Goal: Task Accomplishment & Management: Use online tool/utility

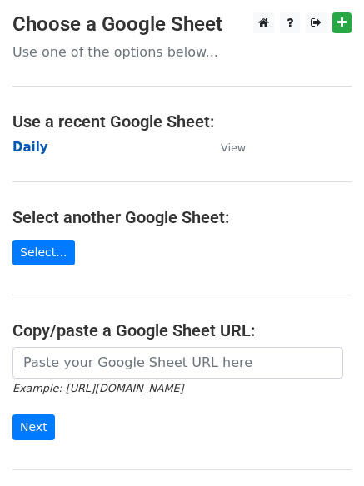
click at [36, 147] on strong "Daily" at bounding box center [30, 147] width 36 height 15
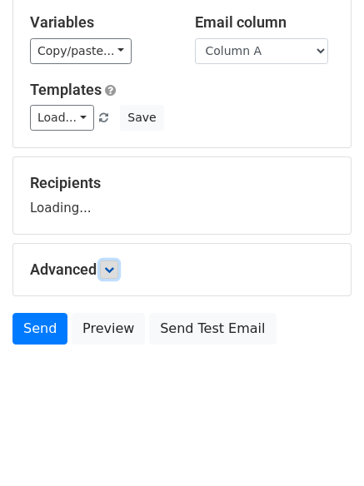
click at [107, 266] on icon at bounding box center [109, 270] width 10 height 10
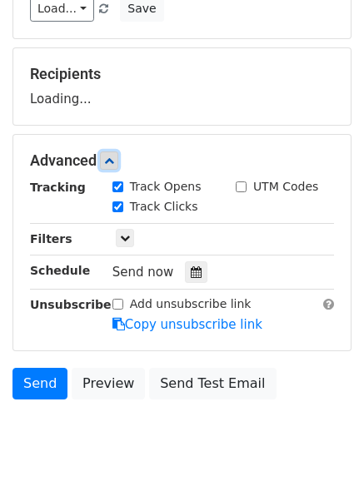
scroll to position [257, 0]
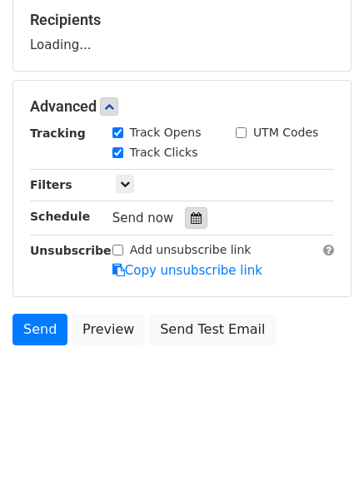
click at [192, 223] on div at bounding box center [196, 218] width 22 height 22
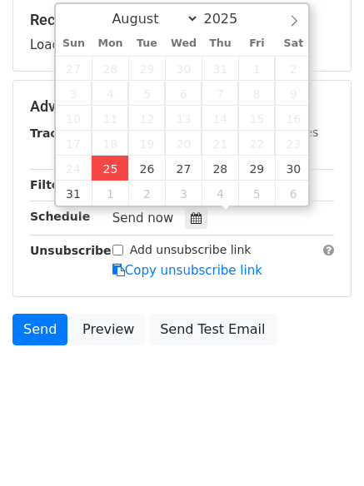
type input "2025-08-25 12:00"
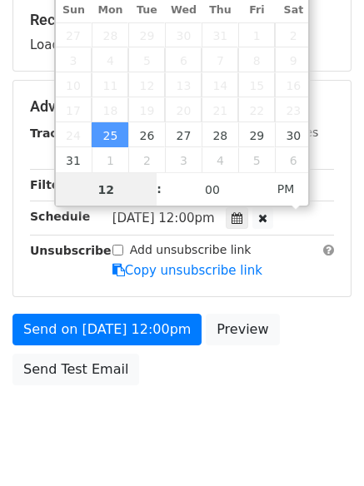
scroll to position [1, 0]
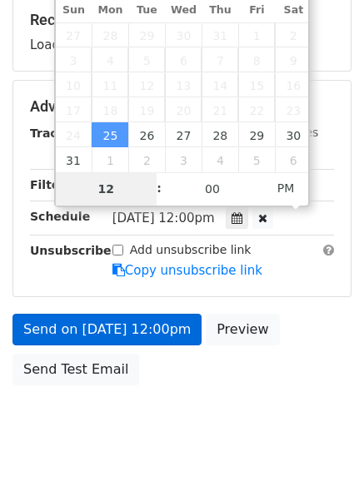
type input "4"
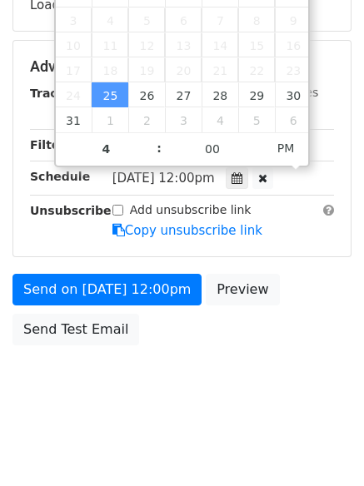
type input "2025-08-25 16:00"
click at [152, 404] on body "New Campaign Daily emails left: 50 Google Sheet: Daily Variables Copy/paste... …" at bounding box center [182, 67] width 364 height 705
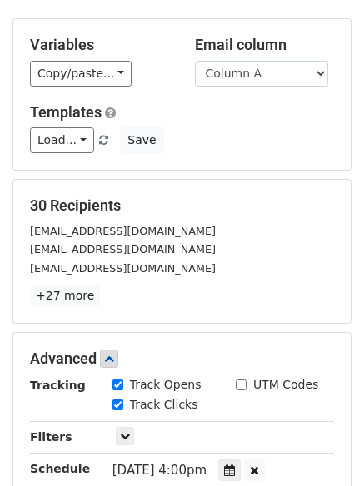
scroll to position [364, 0]
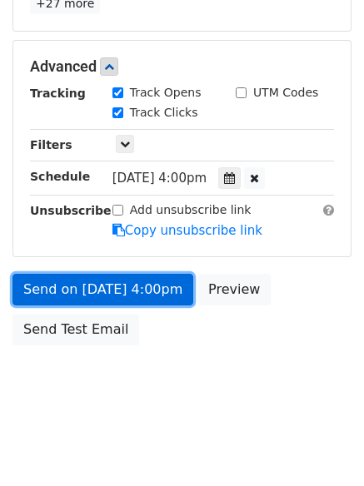
click at [138, 291] on link "Send on Aug 25 at 4:00pm" at bounding box center [102, 290] width 181 height 32
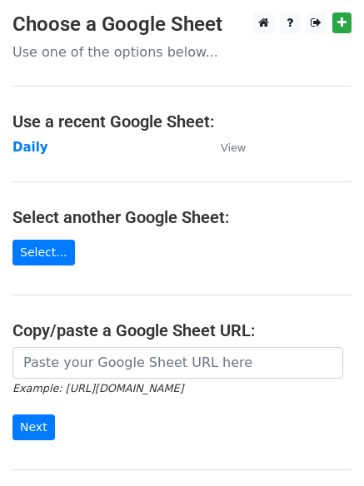
click at [42, 145] on td "Daily" at bounding box center [107, 147] width 191 height 19
click at [34, 145] on strong "Daily" at bounding box center [30, 147] width 36 height 15
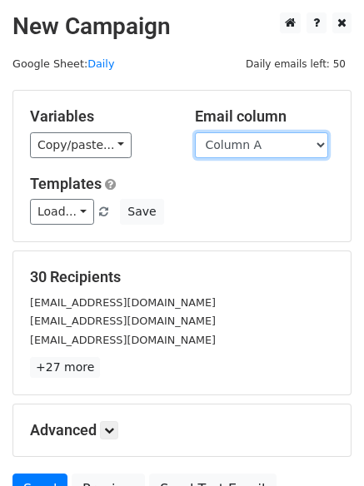
click at [284, 147] on select "Column A Column B Column C" at bounding box center [261, 145] width 133 height 26
select select "Column B"
click at [195, 132] on select "Column A Column B Column C" at bounding box center [261, 145] width 133 height 26
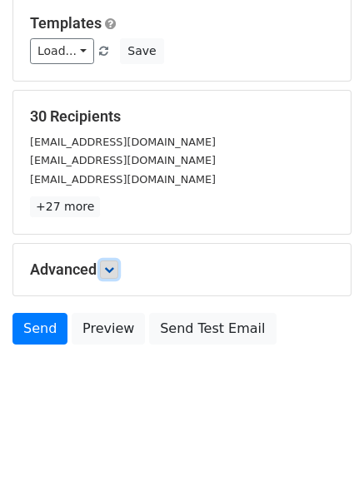
click at [112, 270] on icon at bounding box center [109, 270] width 10 height 10
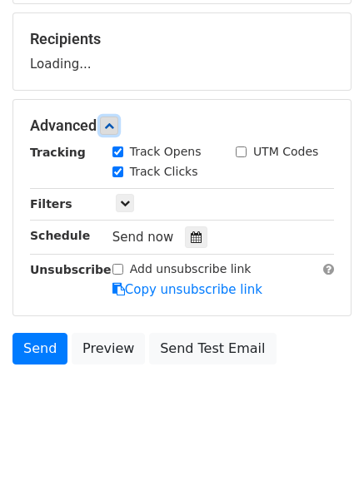
scroll to position [240, 0]
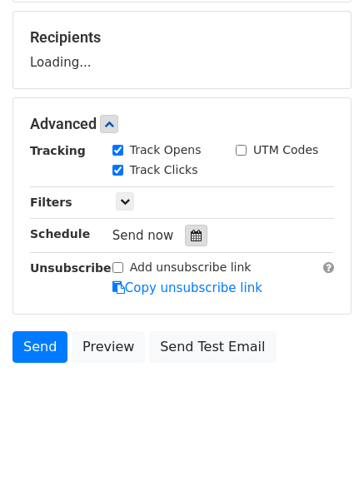
click at [191, 238] on icon at bounding box center [196, 236] width 11 height 12
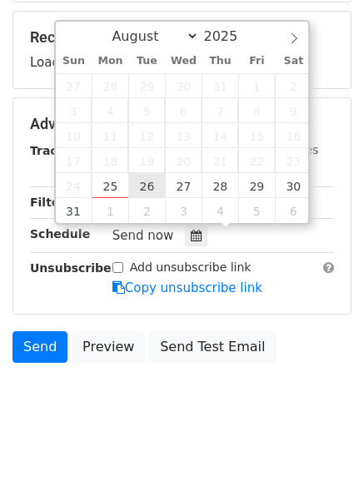
type input "2025-08-26 12:00"
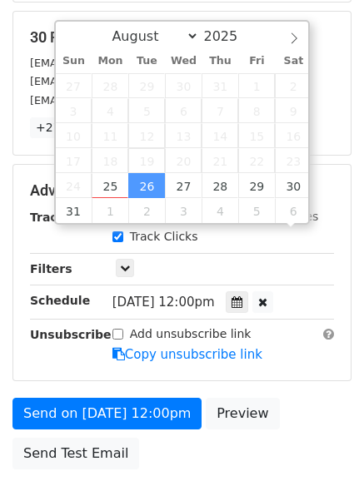
scroll to position [1, 0]
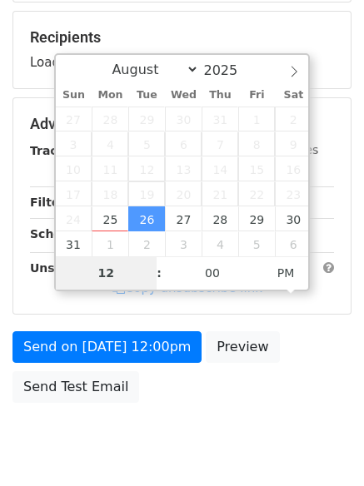
type input "5"
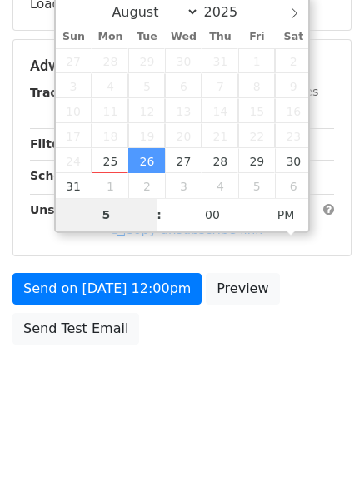
scroll to position [689, 0]
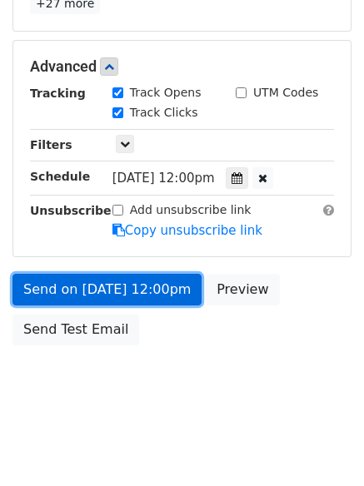
type input "2025-08-26 17:00"
click at [102, 299] on link "Send on Aug 26 at 12:00pm" at bounding box center [106, 290] width 189 height 32
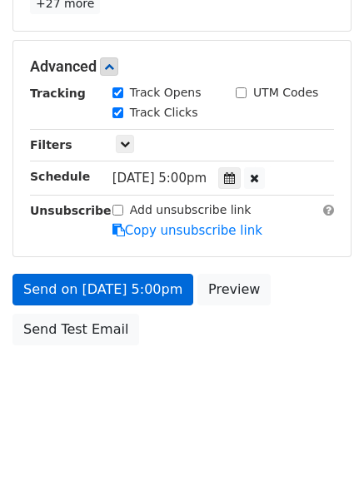
scroll to position [297, 0]
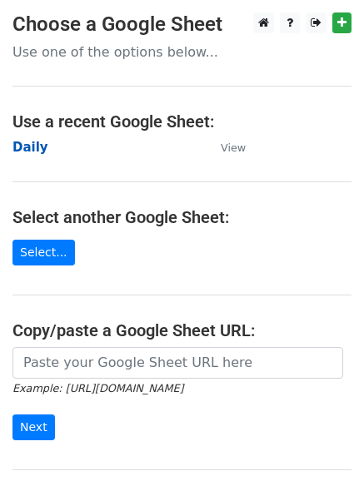
click at [22, 143] on strong "Daily" at bounding box center [30, 147] width 36 height 15
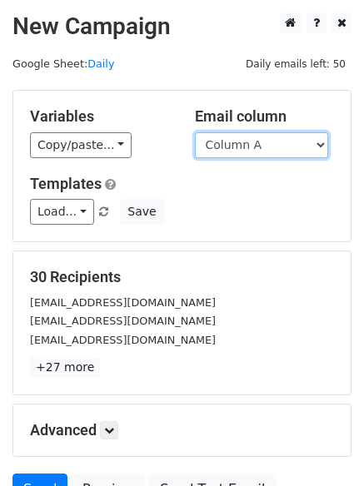
click at [239, 157] on select "Column A Column B Column C" at bounding box center [261, 145] width 133 height 26
select select "Column C"
click at [195, 132] on select "Column A Column B Column C" at bounding box center [261, 145] width 133 height 26
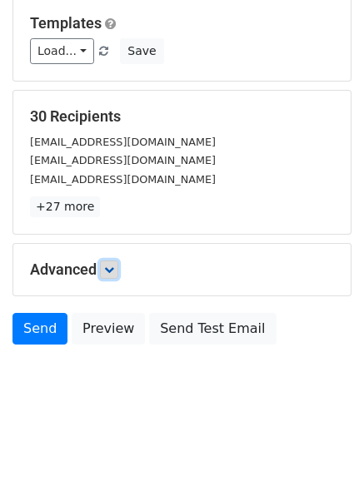
click at [114, 266] on icon at bounding box center [109, 270] width 10 height 10
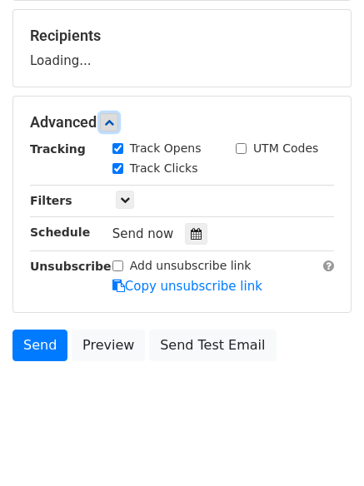
scroll to position [243, 0]
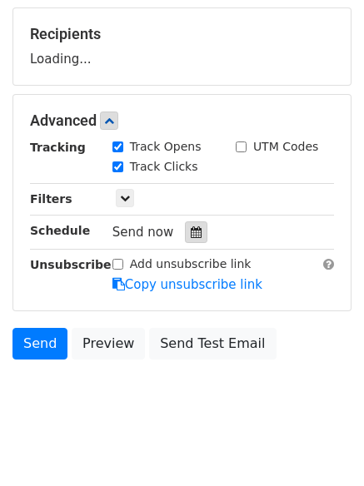
click at [191, 232] on icon at bounding box center [196, 232] width 11 height 12
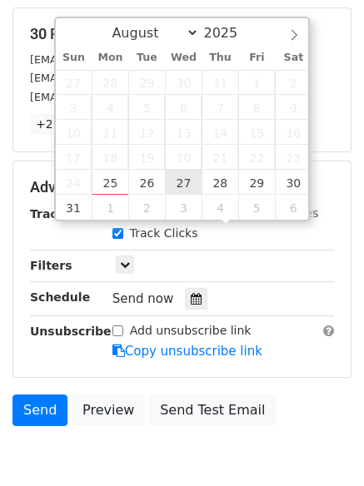
type input "2025-08-27 12:00"
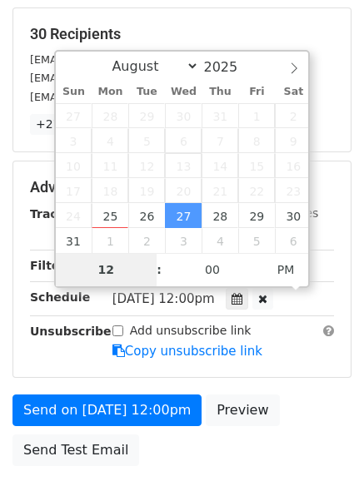
type input "6"
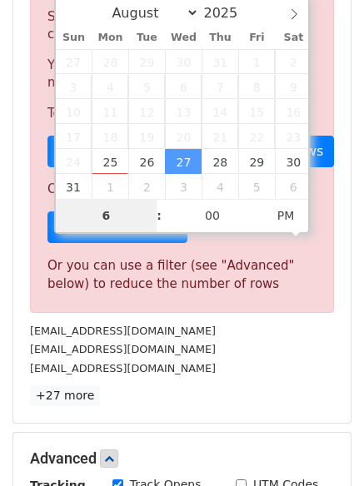
scroll to position [689, 0]
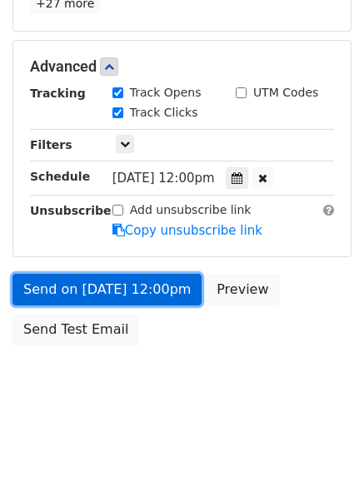
type input "2025-08-27 18:00"
click at [117, 285] on link "Send on Aug 27 at 12:00pm" at bounding box center [106, 290] width 189 height 32
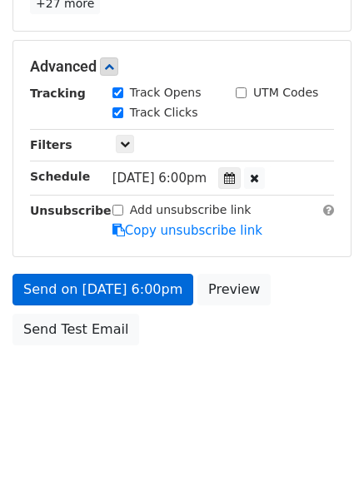
scroll to position [297, 0]
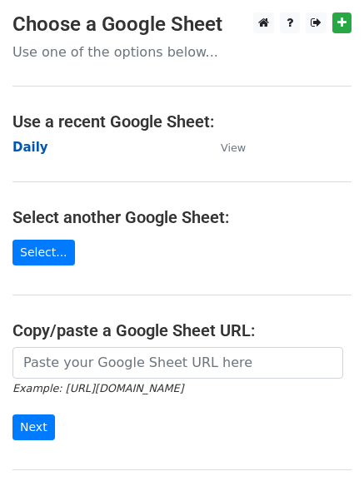
click at [27, 145] on strong "Daily" at bounding box center [30, 147] width 36 height 15
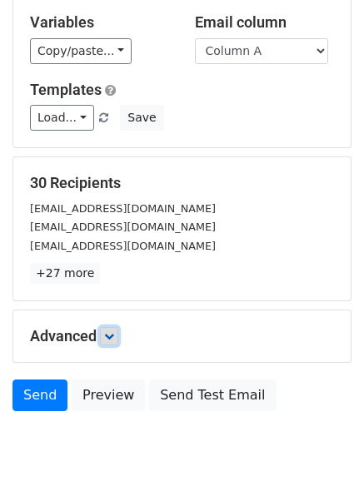
click at [118, 336] on link at bounding box center [109, 336] width 18 height 18
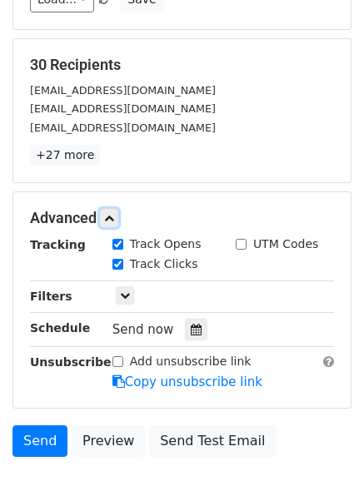
scroll to position [298, 0]
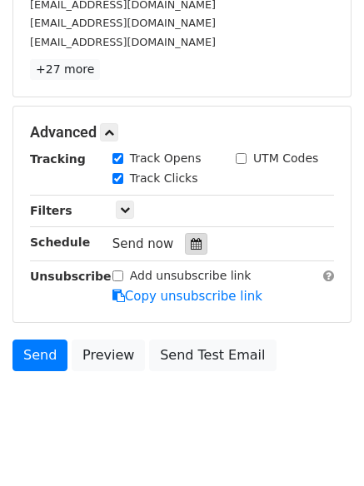
click at [191, 245] on icon at bounding box center [196, 244] width 11 height 12
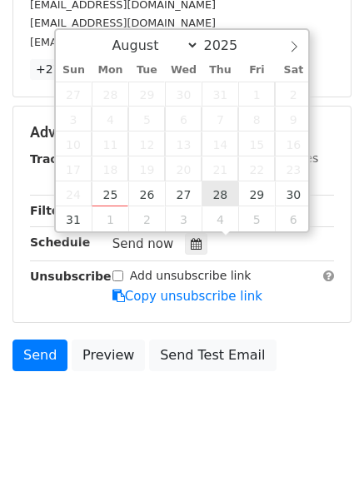
type input "2025-08-28 12:00"
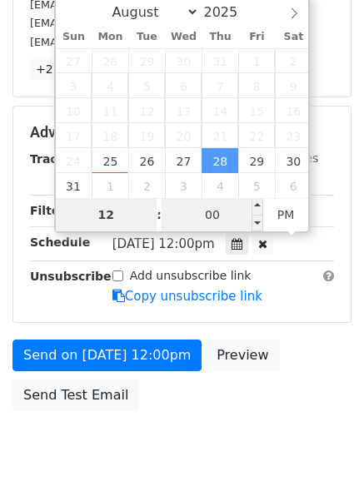
type input "7"
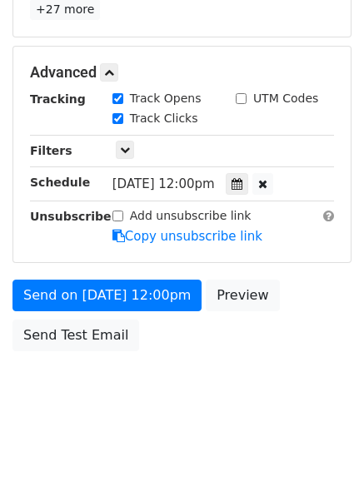
scroll to position [689, 0]
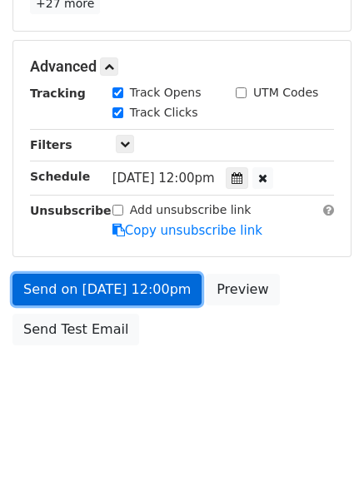
type input "2025-08-28 19:00"
click at [120, 274] on link "Send on Aug 28 at 12:00pm" at bounding box center [106, 290] width 189 height 32
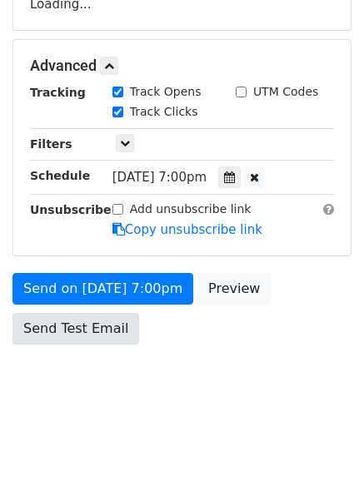
scroll to position [297, 0]
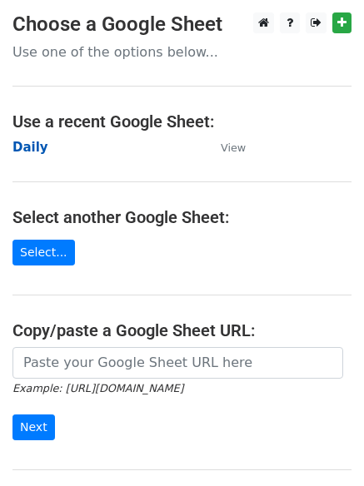
click at [22, 147] on strong "Daily" at bounding box center [30, 147] width 36 height 15
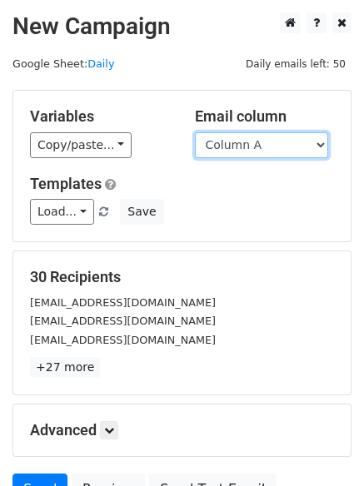
click at [257, 149] on select "Column A Column B Column C" at bounding box center [261, 145] width 133 height 26
select select "Column B"
click at [195, 132] on select "Column A Column B Column C" at bounding box center [261, 145] width 133 height 26
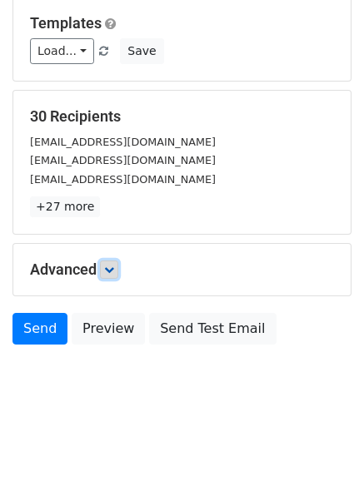
drag, startPoint x: 112, startPoint y: 268, endPoint x: 128, endPoint y: 293, distance: 29.6
click at [112, 267] on icon at bounding box center [109, 270] width 10 height 10
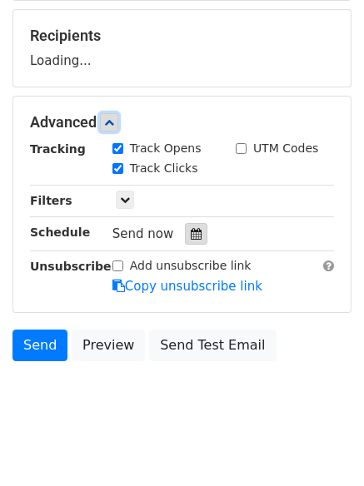
scroll to position [242, 0]
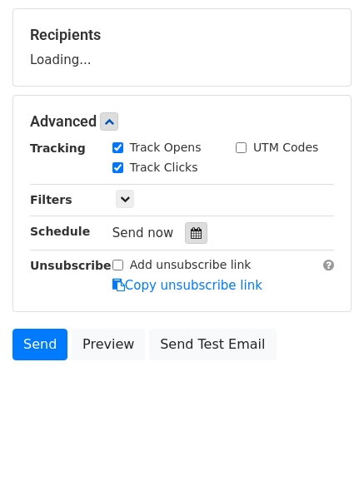
click at [191, 236] on icon at bounding box center [196, 233] width 11 height 12
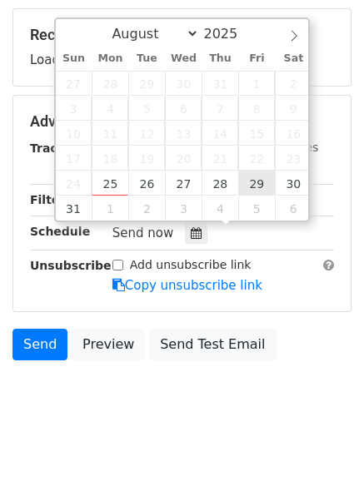
type input "2025-08-29 12:00"
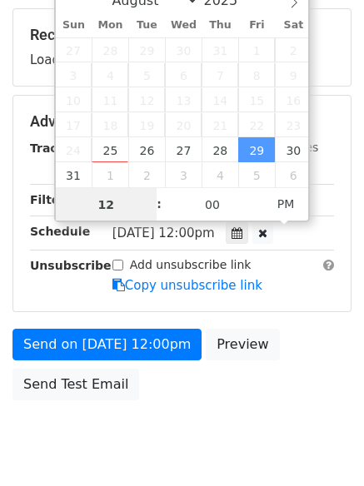
scroll to position [1, 0]
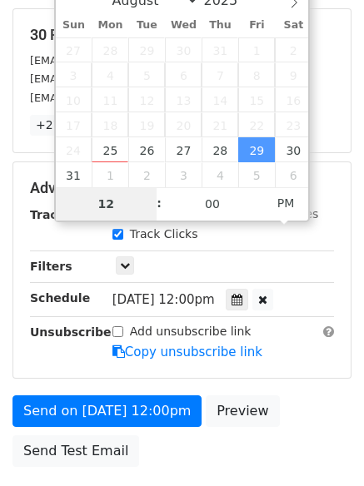
type input "8"
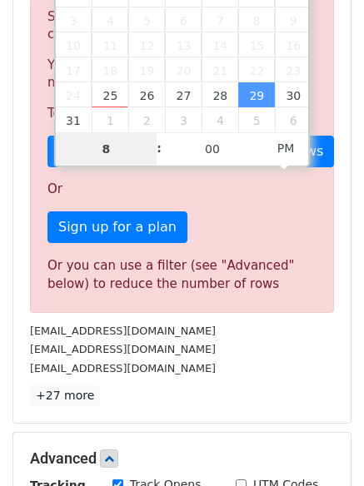
scroll to position [689, 0]
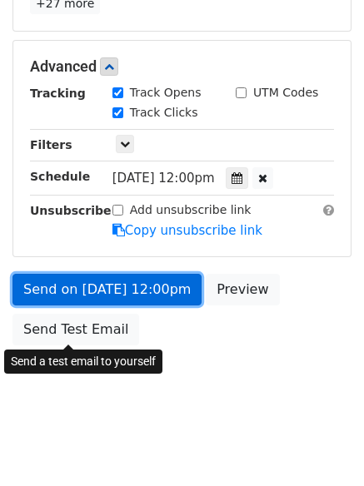
type input "2025-08-29 20:00"
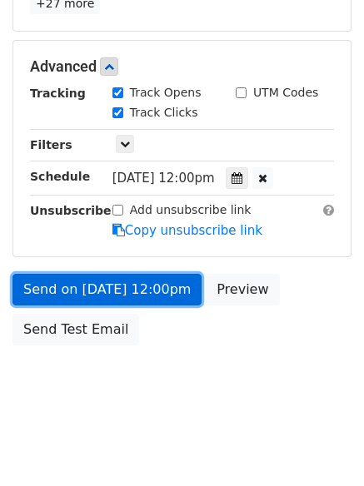
click at [115, 286] on link "Send on Aug 29 at 12:00pm" at bounding box center [106, 290] width 189 height 32
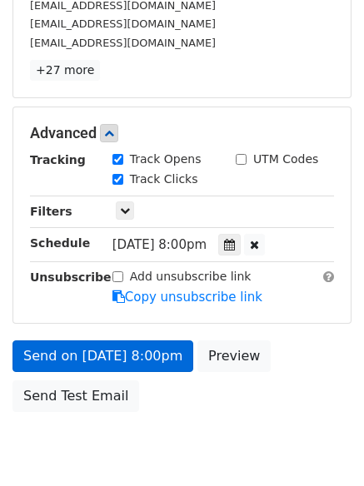
scroll to position [364, 0]
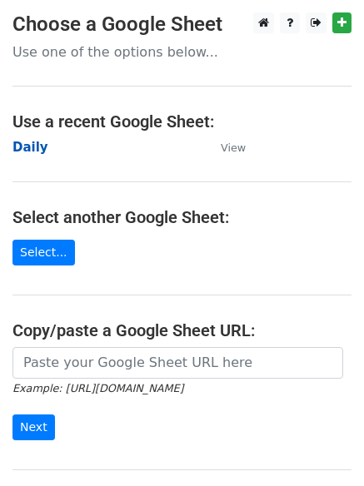
click at [31, 142] on strong "Daily" at bounding box center [30, 147] width 36 height 15
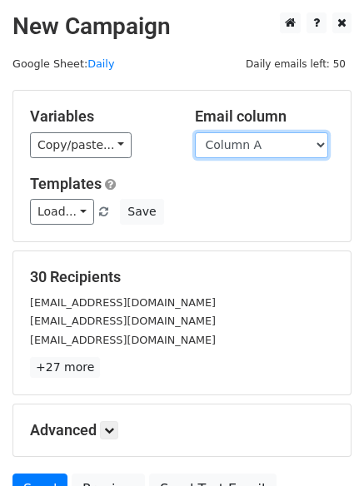
click at [271, 153] on select "Column A Column B Column C" at bounding box center [261, 145] width 133 height 26
select select "Column C"
click at [195, 132] on select "Column A Column B Column C" at bounding box center [261, 145] width 133 height 26
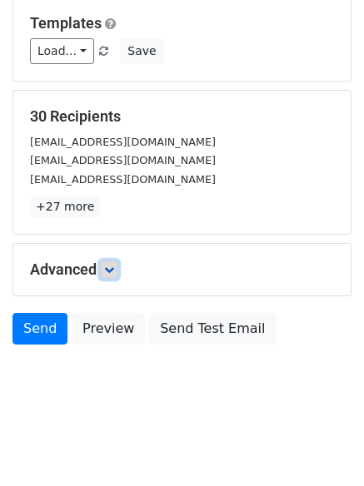
click at [109, 262] on link at bounding box center [109, 270] width 18 height 18
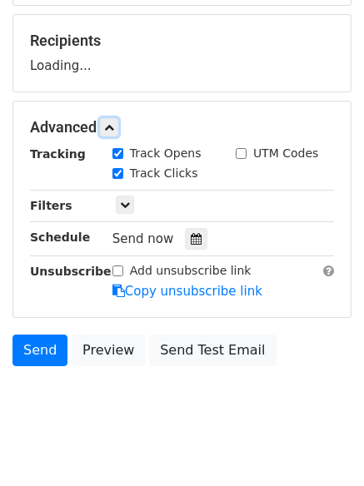
scroll to position [246, 0]
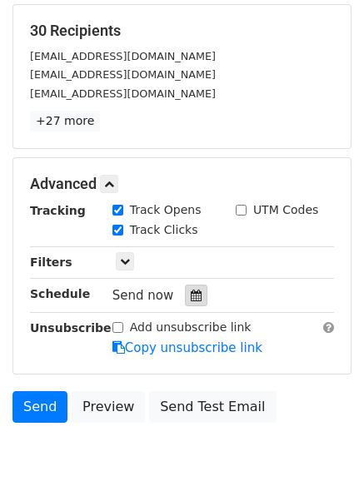
click at [191, 301] on icon at bounding box center [196, 296] width 11 height 12
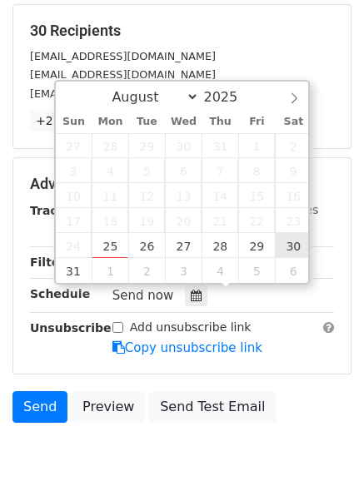
type input "[DATE] 12:00"
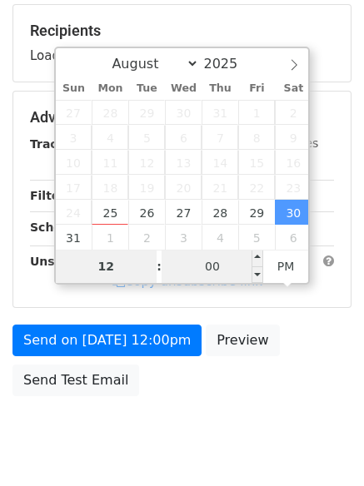
type input "9"
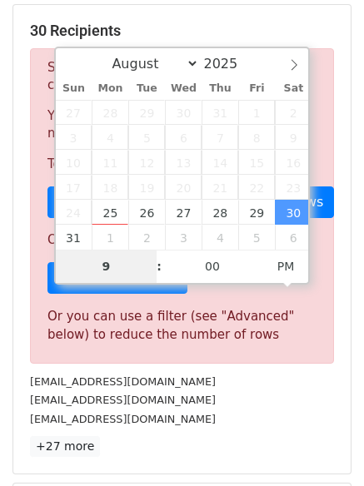
scroll to position [689, 0]
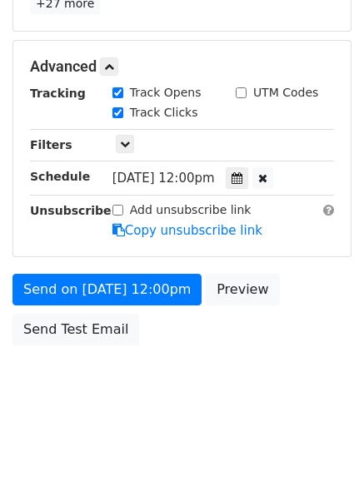
type input "[DATE] 21:00"
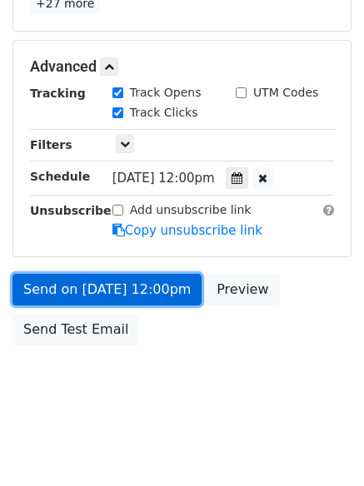
click at [112, 284] on link "Send on [DATE] 12:00pm" at bounding box center [106, 290] width 189 height 32
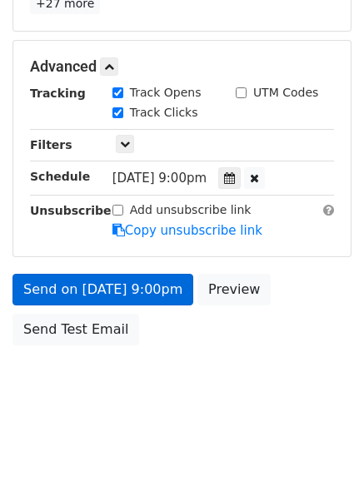
scroll to position [297, 0]
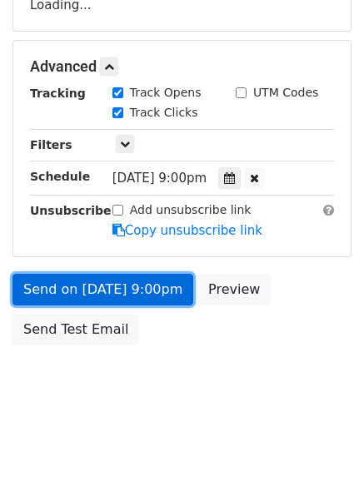
click at [108, 288] on link "Send on [DATE] 9:00pm" at bounding box center [102, 290] width 181 height 32
